Goal: Transaction & Acquisition: Register for event/course

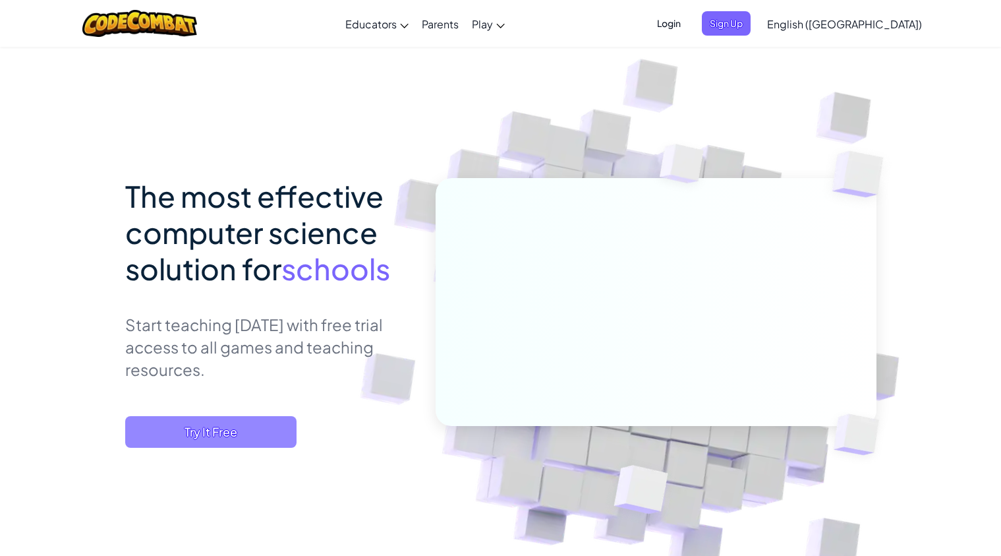
click at [229, 428] on span "Try It Free" at bounding box center [210, 432] width 171 height 32
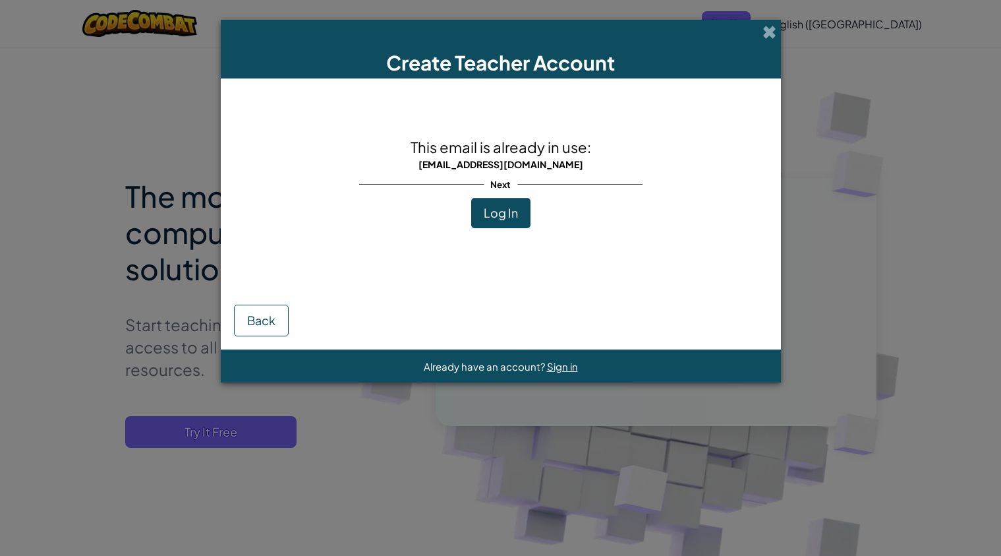
click at [505, 209] on span "Log In" at bounding box center [501, 212] width 34 height 15
